Goal: Task Accomplishment & Management: Use online tool/utility

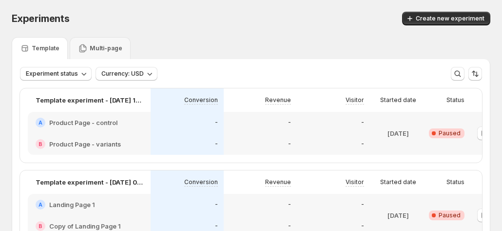
click at [20, 17] on span "Experiments" at bounding box center [41, 19] width 58 height 12
click at [453, 19] on span "Create new experiment" at bounding box center [450, 19] width 69 height 8
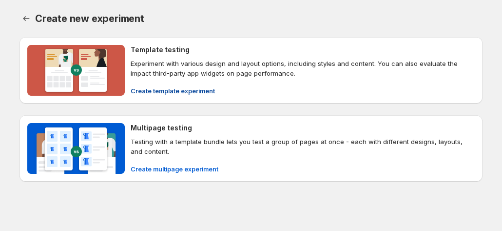
click at [165, 89] on span "Create template experiment" at bounding box center [173, 91] width 84 height 10
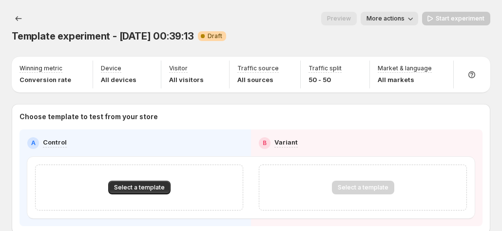
scroll to position [37, 0]
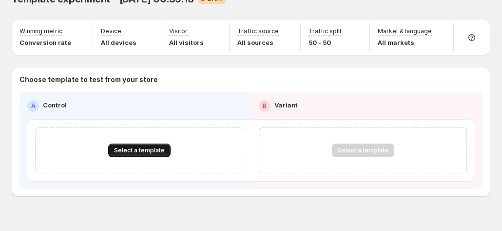
click at [132, 146] on span "Select a template" at bounding box center [139, 150] width 51 height 8
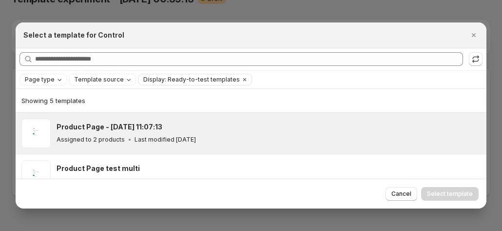
click at [106, 129] on h3 "Product Page - [DATE] 11:07:13" at bounding box center [110, 127] width 106 height 10
click at [448, 187] on button "Select template" at bounding box center [450, 194] width 58 height 14
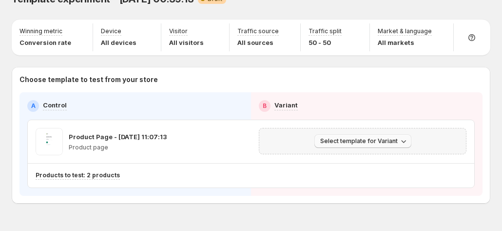
click at [387, 134] on button "Select template for Variant" at bounding box center [363, 141] width 97 height 14
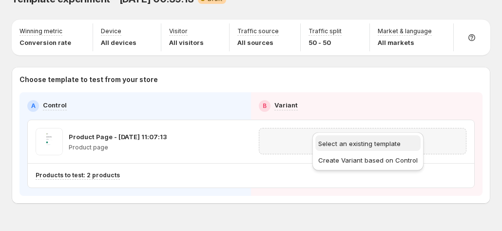
click at [346, 145] on span "Select an existing template" at bounding box center [359, 143] width 82 height 8
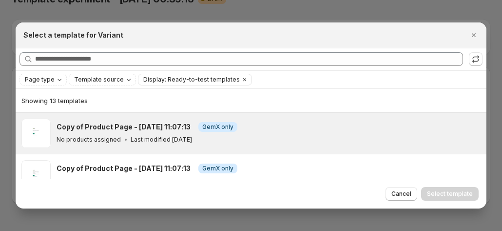
click at [237, 135] on div "No products assigned Last modified [DATE]" at bounding box center [267, 140] width 421 height 10
click at [444, 191] on span "Select template" at bounding box center [450, 194] width 46 height 8
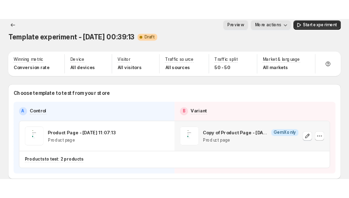
scroll to position [0, 0]
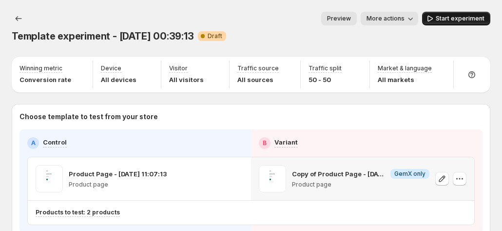
click at [453, 20] on span "Start experiment" at bounding box center [460, 19] width 49 height 8
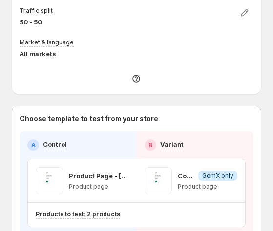
scroll to position [241, 0]
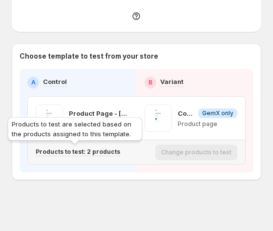
click at [99, 150] on p "Products to test: 2 products" at bounding box center [78, 152] width 84 height 8
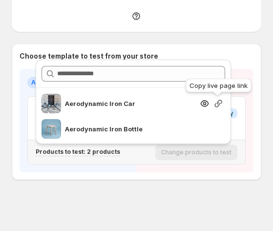
click at [217, 102] on icon "button" at bounding box center [217, 102] width 7 height 7
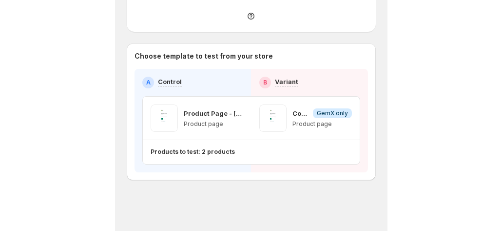
scroll to position [44, 0]
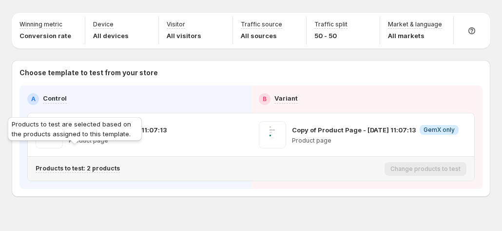
click at [91, 145] on div "Products to test are selected based on the products assigned to this template." at bounding box center [75, 130] width 138 height 31
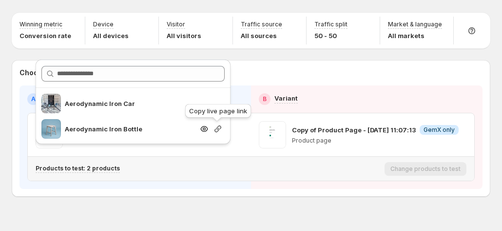
click at [219, 127] on icon "button" at bounding box center [218, 129] width 10 height 10
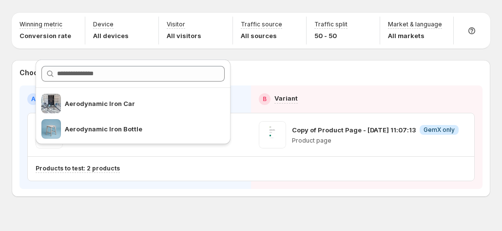
click at [277, 185] on div "Template experiment - Oct 7, 00:39:13. This page is ready Template experiment -…" at bounding box center [251, 102] width 502 height 293
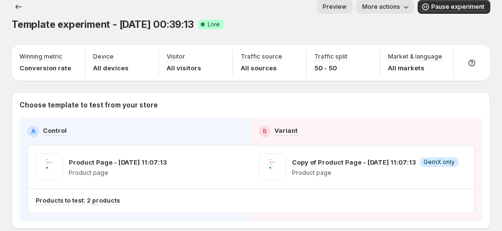
scroll to position [0, 0]
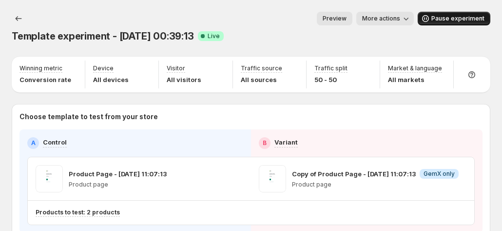
click at [277, 20] on span "Pause experiment" at bounding box center [458, 19] width 53 height 8
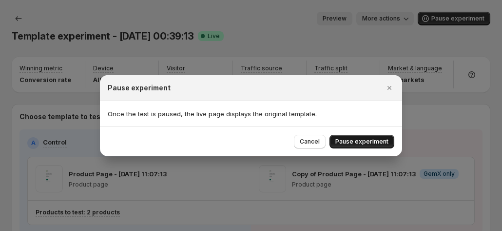
click at [277, 139] on span "Pause experiment" at bounding box center [362, 142] width 53 height 8
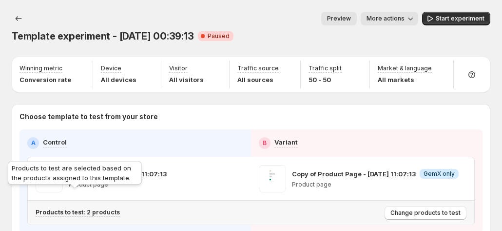
click at [95, 208] on p "Products to test: 2 products" at bounding box center [78, 212] width 84 height 8
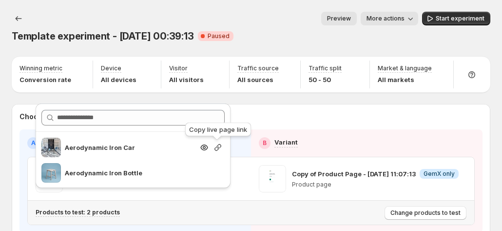
click at [216, 149] on icon "button" at bounding box center [218, 147] width 10 height 10
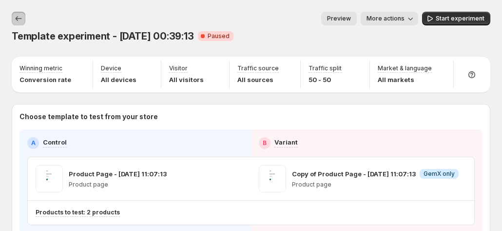
click at [20, 19] on icon "Experiments" at bounding box center [19, 18] width 6 height 5
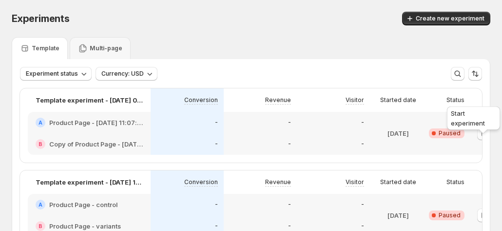
click at [277, 134] on div "Start experiment" at bounding box center [473, 119] width 57 height 31
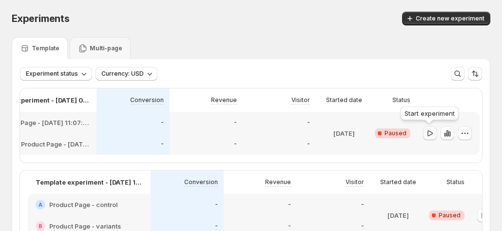
click at [277, 134] on icon "button" at bounding box center [430, 133] width 10 height 10
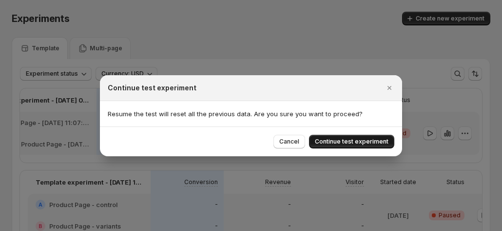
click at [277, 143] on span "Continue test experiment" at bounding box center [352, 142] width 74 height 8
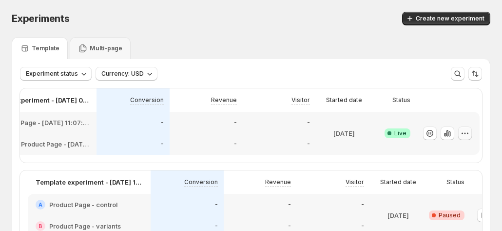
click at [277, 134] on icon "button" at bounding box center [465, 133] width 10 height 10
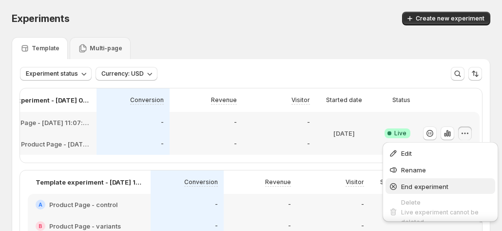
click at [277, 186] on span "End experiment" at bounding box center [424, 186] width 47 height 8
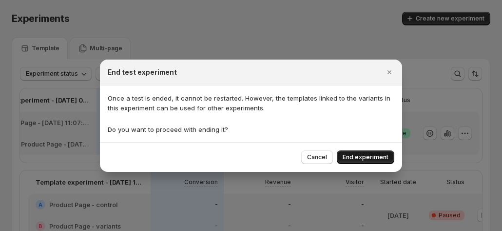
click at [277, 159] on span "End experiment" at bounding box center [366, 157] width 46 height 8
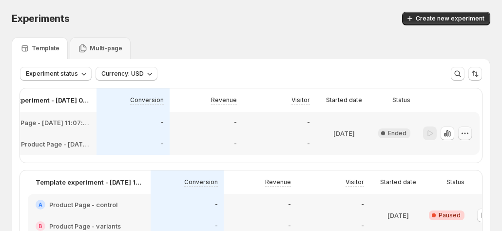
click at [277, 136] on icon "button" at bounding box center [465, 133] width 10 height 10
click at [277, 154] on span "Edit" at bounding box center [453, 153] width 11 height 8
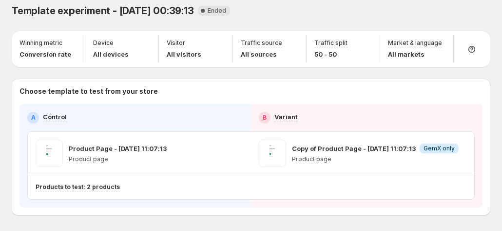
scroll to position [44, 0]
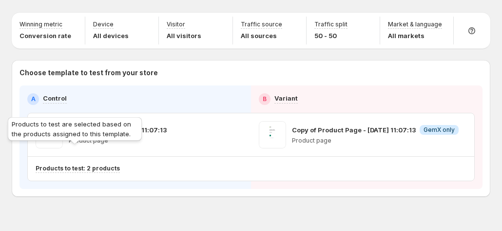
click at [95, 164] on p "Products to test: 2 products" at bounding box center [78, 168] width 84 height 8
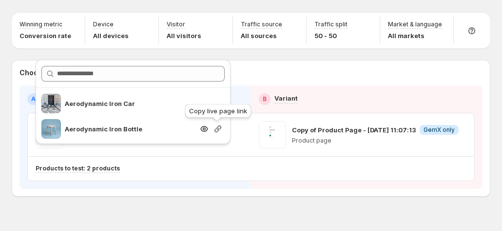
click at [219, 129] on icon "button" at bounding box center [218, 129] width 10 height 10
click at [277, 191] on div "Template experiment - Oct 7, 00:39:13. This page is ready Template experiment -…" at bounding box center [251, 102] width 502 height 293
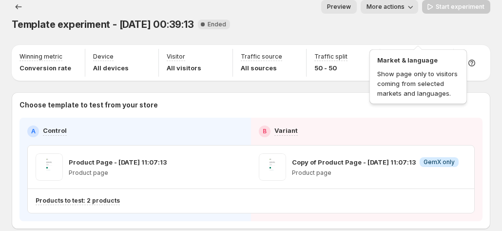
scroll to position [0, 0]
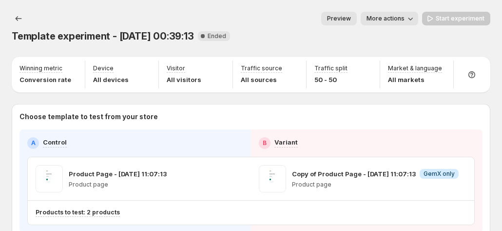
click at [277, 3] on div "Template experiment - Oct 7, 00:39:13. This page is ready Template experiment -…" at bounding box center [251, 27] width 479 height 55
